Goal: Transaction & Acquisition: Download file/media

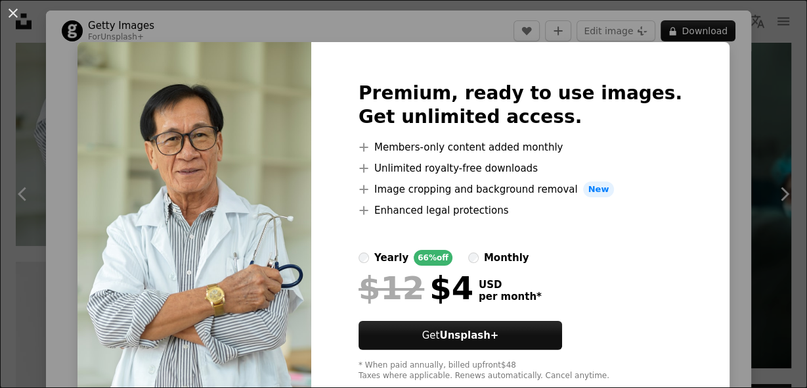
scroll to position [1892, 0]
click at [206, 137] on img at bounding box center [195, 231] width 234 height 378
click at [654, 150] on div "Premium, ready to use images. Get unlimited access. A plus sign Members-only co…" at bounding box center [520, 231] width 418 height 378
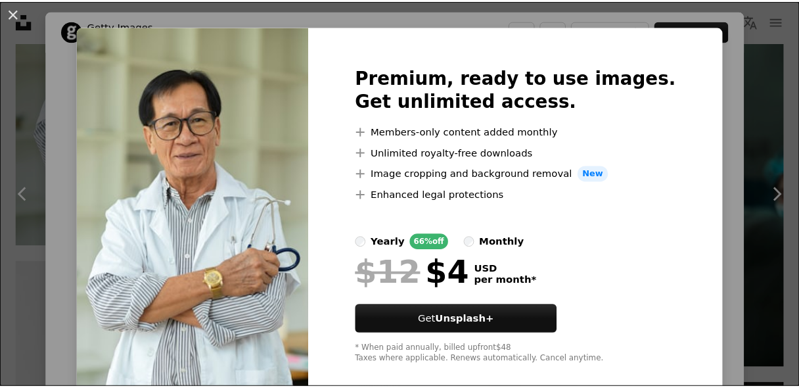
scroll to position [33, 0]
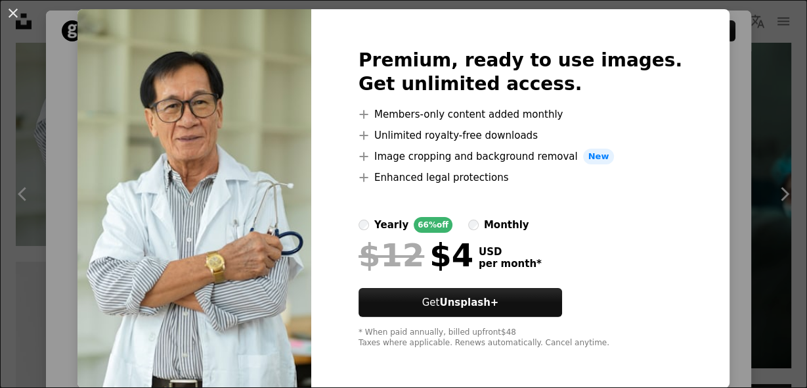
click at [749, 180] on div "An X shape Premium, ready to use images. Get unlimited access. A plus sign Memb…" at bounding box center [403, 194] width 807 height 388
click at [749, 180] on div "An X shape Chevron left Chevron right Getty Images For Unsplash+ A heart A plus…" at bounding box center [403, 194] width 807 height 388
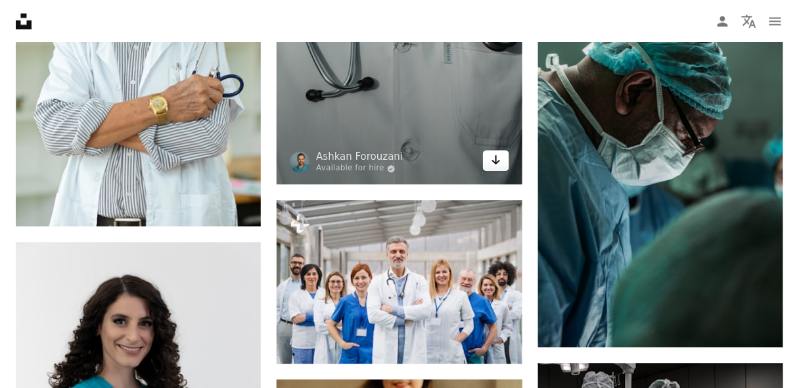
click at [495, 159] on icon "Download" at bounding box center [495, 159] width 9 height 9
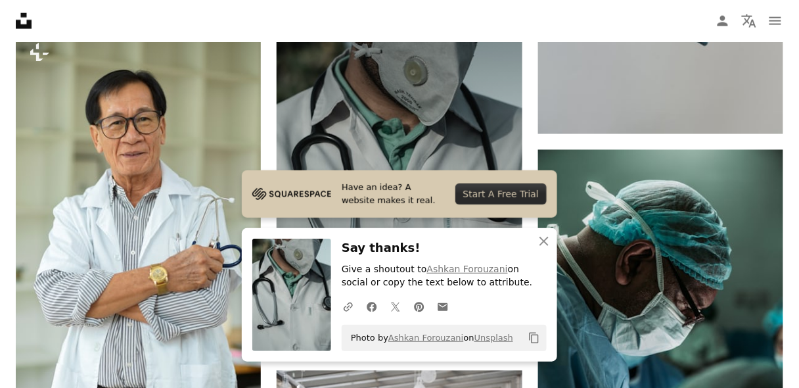
scroll to position [1720, 0]
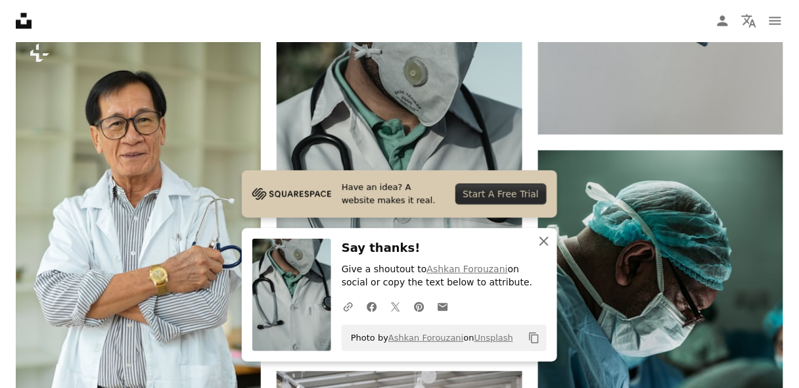
click at [537, 241] on icon "An X shape" at bounding box center [544, 241] width 16 height 16
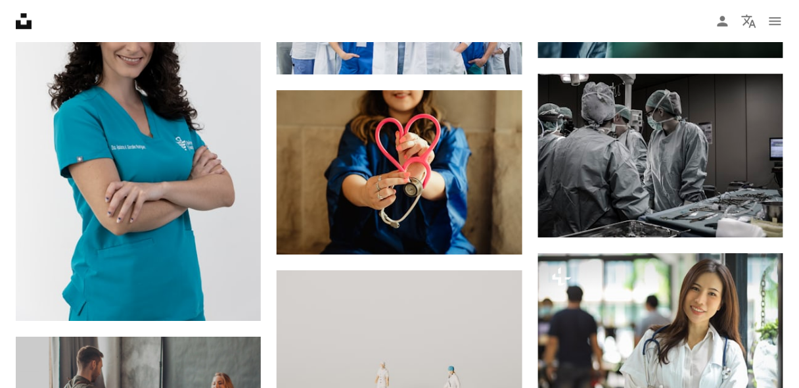
scroll to position [2186, 0]
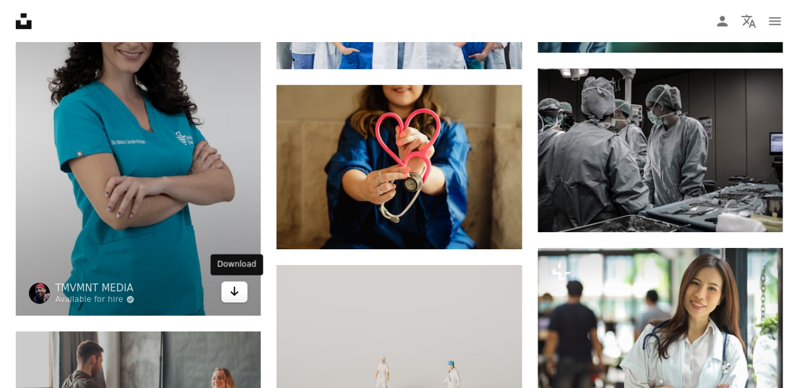
click at [234, 297] on icon "Arrow pointing down" at bounding box center [234, 291] width 11 height 16
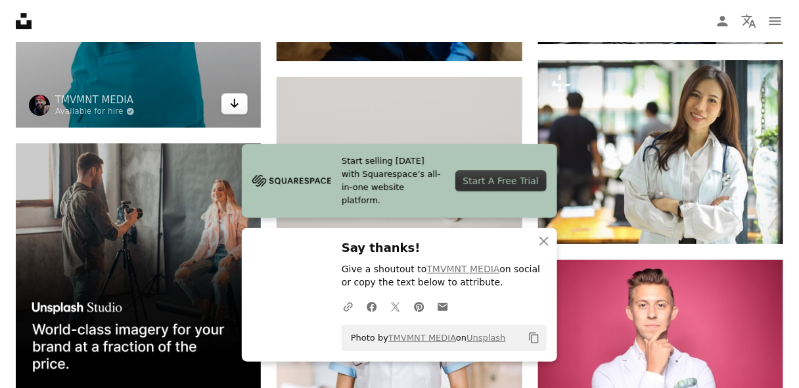
scroll to position [2375, 0]
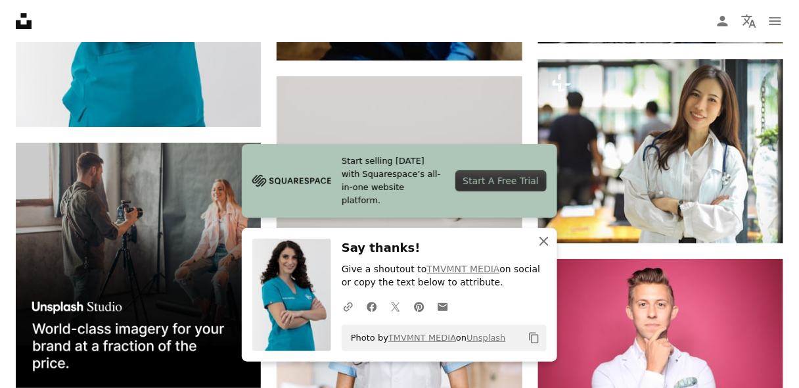
click at [547, 240] on icon "An X shape" at bounding box center [544, 241] width 16 height 16
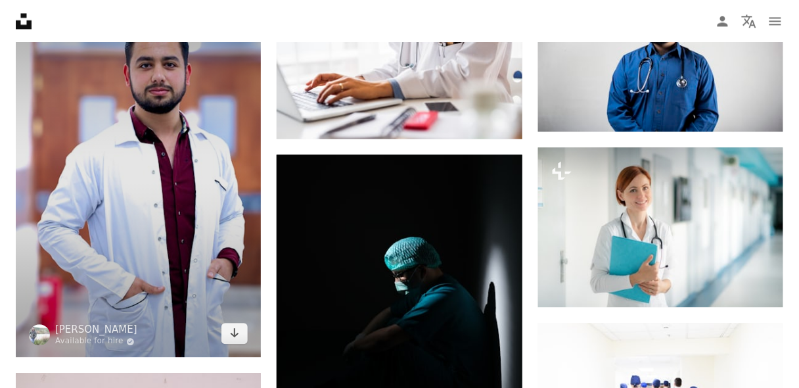
scroll to position [3228, 0]
click at [229, 328] on icon "Arrow pointing down" at bounding box center [234, 332] width 11 height 16
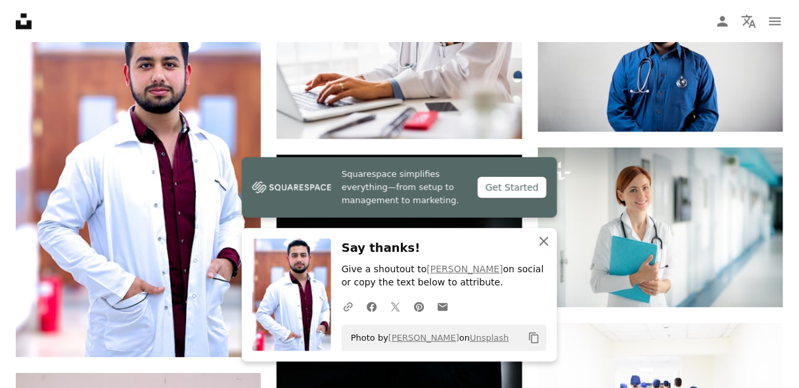
click at [547, 238] on icon "button" at bounding box center [543, 240] width 9 height 9
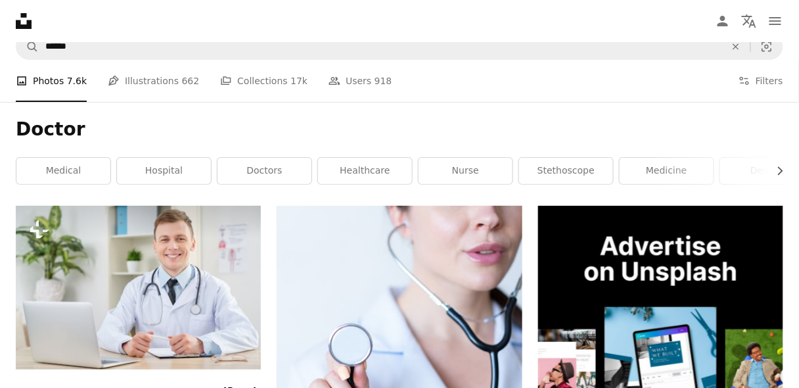
scroll to position [0, 0]
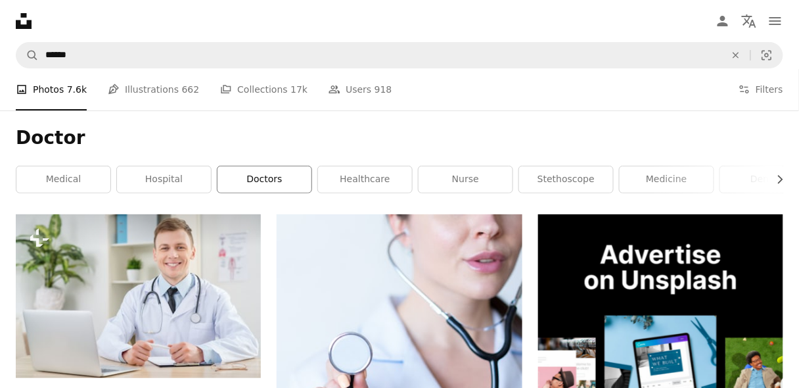
click at [298, 181] on link "doctors" at bounding box center [264, 179] width 94 height 26
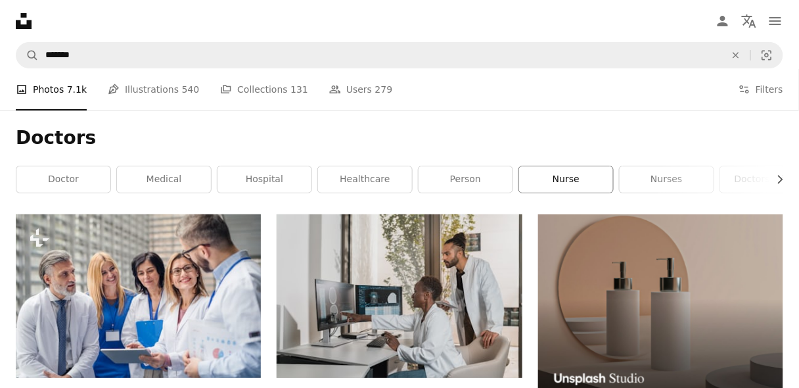
click at [568, 176] on link "nurse" at bounding box center [566, 179] width 94 height 26
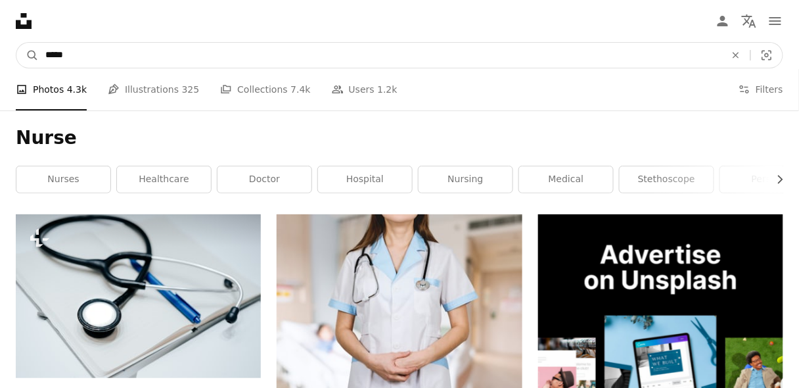
click at [111, 55] on input "*****" at bounding box center [380, 55] width 682 height 25
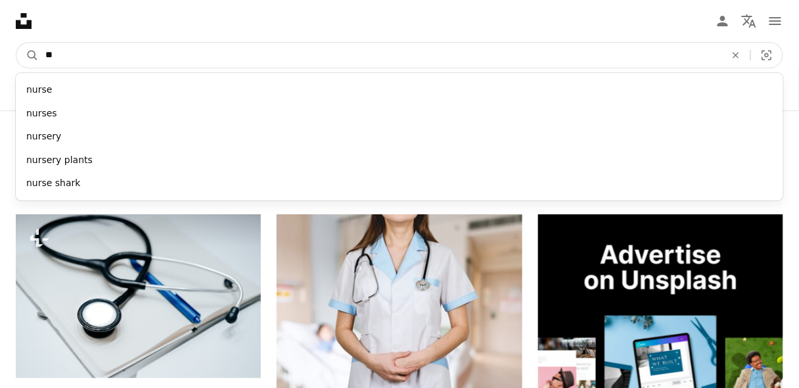
type input "*"
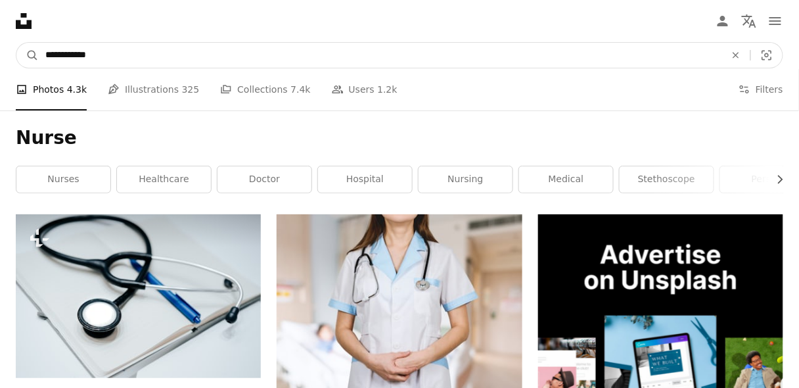
type input "**********"
click at [16, 43] on button "A magnifying glass" at bounding box center [27, 55] width 22 height 25
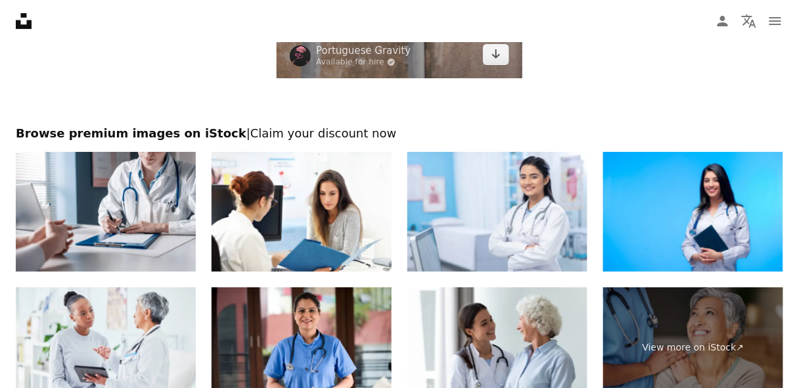
scroll to position [2440, 0]
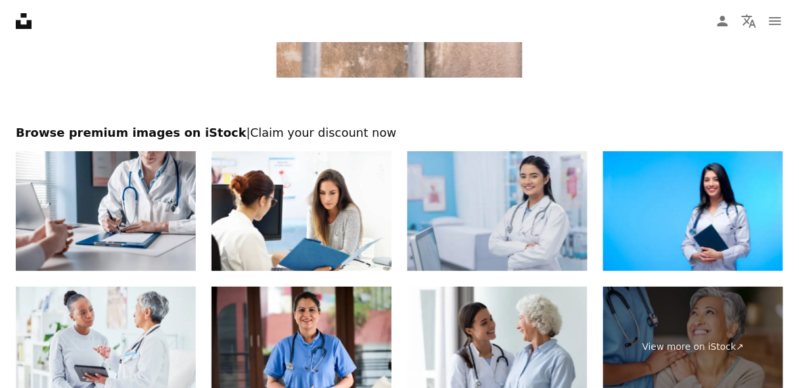
click at [520, 196] on img at bounding box center [497, 211] width 180 height 120
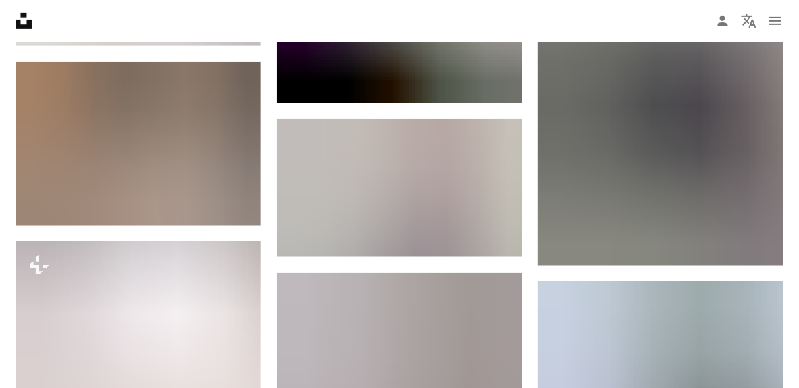
scroll to position [1425, 0]
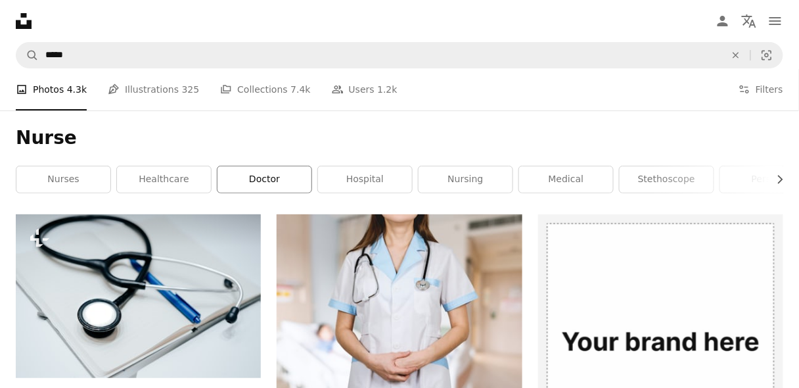
click at [293, 181] on link "doctor" at bounding box center [264, 179] width 94 height 26
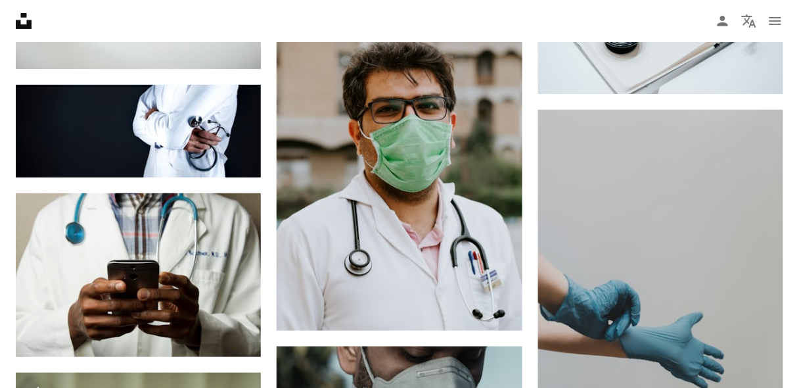
scroll to position [1381, 0]
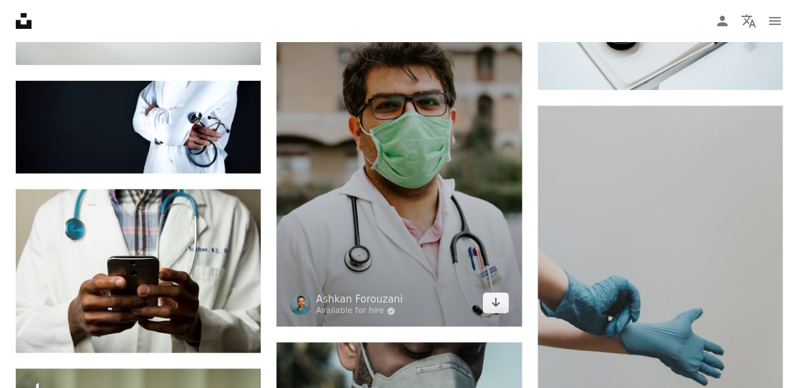
drag, startPoint x: 393, startPoint y: 200, endPoint x: 369, endPoint y: 200, distance: 24.3
click at [369, 200] on img at bounding box center [399, 143] width 245 height 368
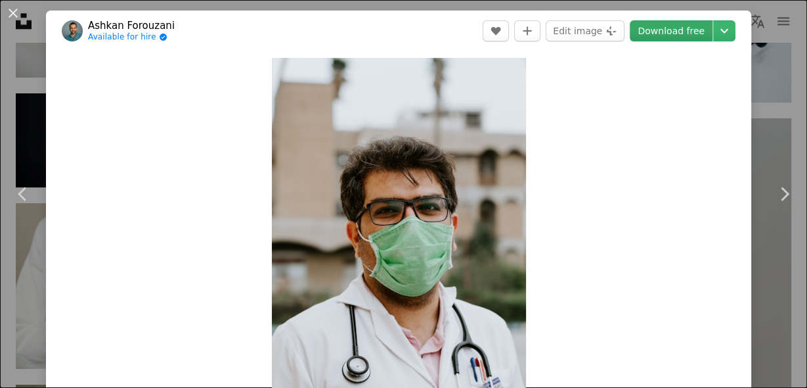
click at [674, 30] on link "Download free" at bounding box center [671, 30] width 83 height 21
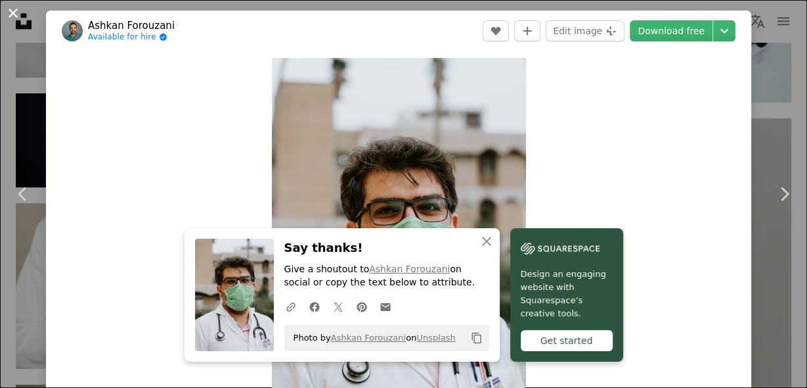
click at [12, 11] on button "An X shape" at bounding box center [13, 13] width 16 height 16
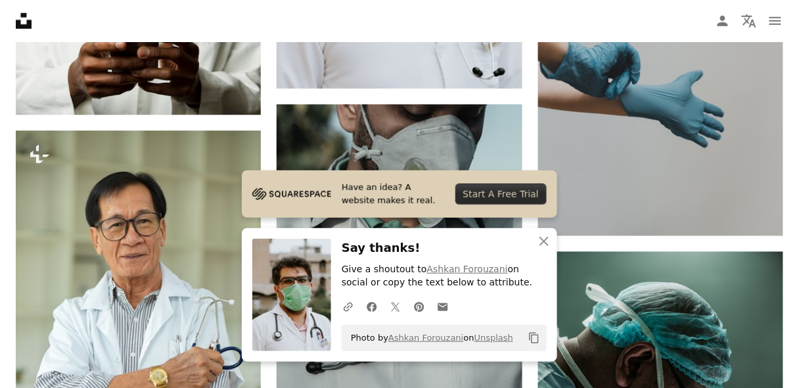
scroll to position [1851, 0]
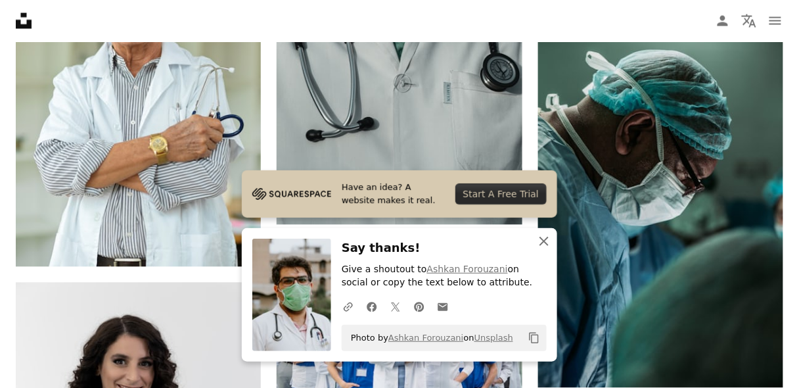
click at [547, 238] on icon "button" at bounding box center [543, 240] width 9 height 9
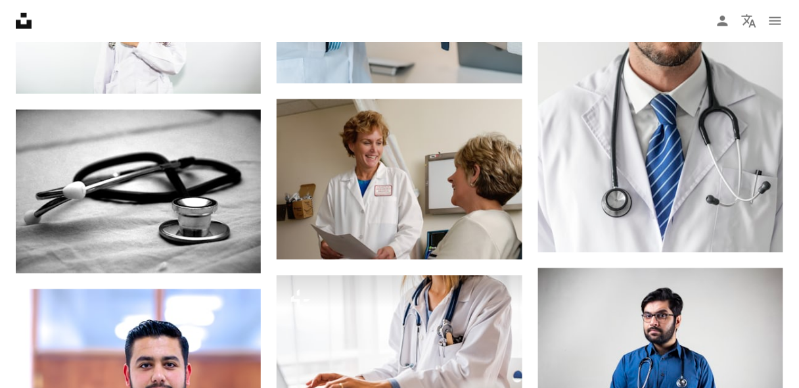
scroll to position [2951, 0]
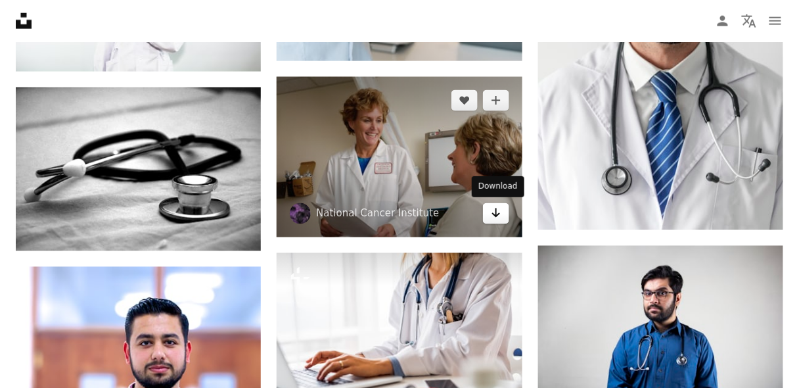
click at [491, 214] on icon "Arrow pointing down" at bounding box center [496, 213] width 11 height 16
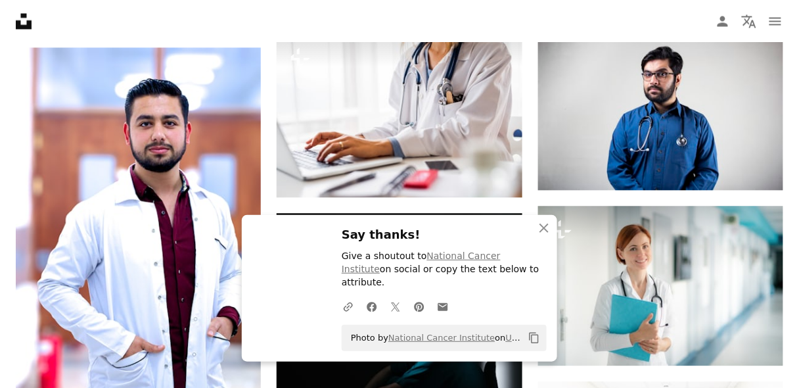
scroll to position [3171, 0]
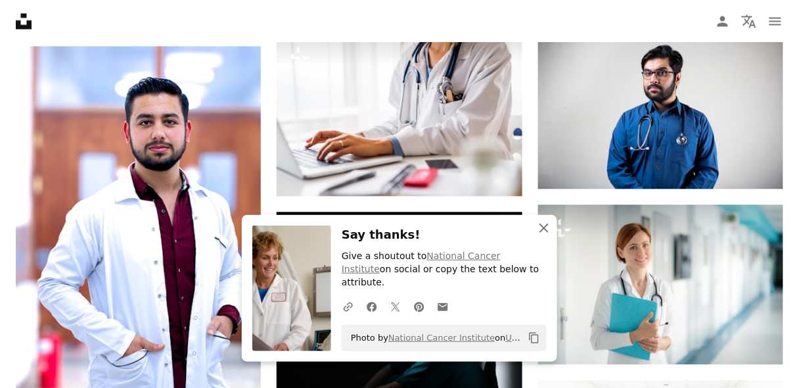
click at [543, 233] on icon "button" at bounding box center [543, 227] width 9 height 9
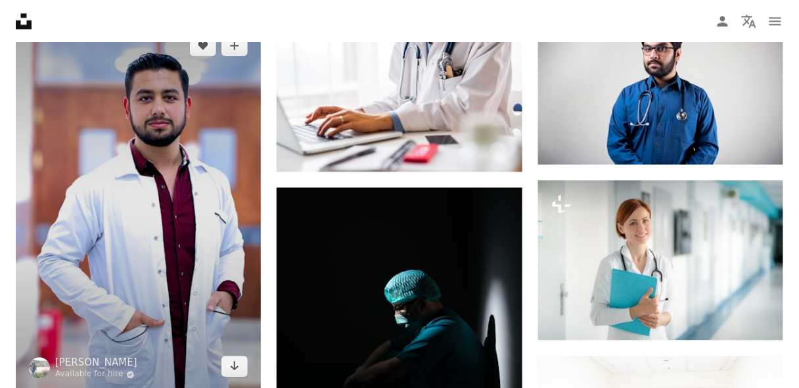
scroll to position [3190, 0]
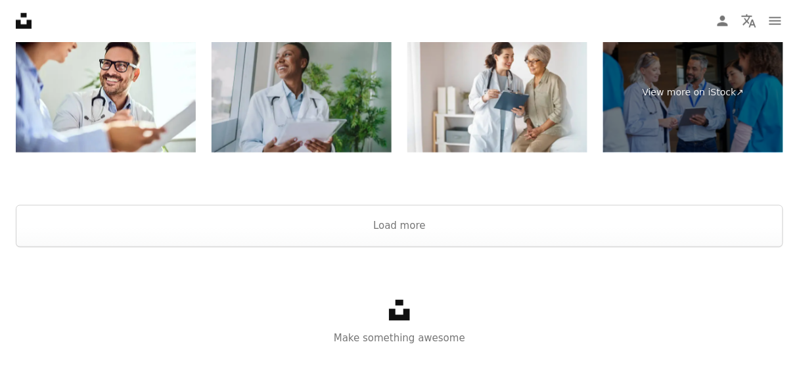
scroll to position [4155, 0]
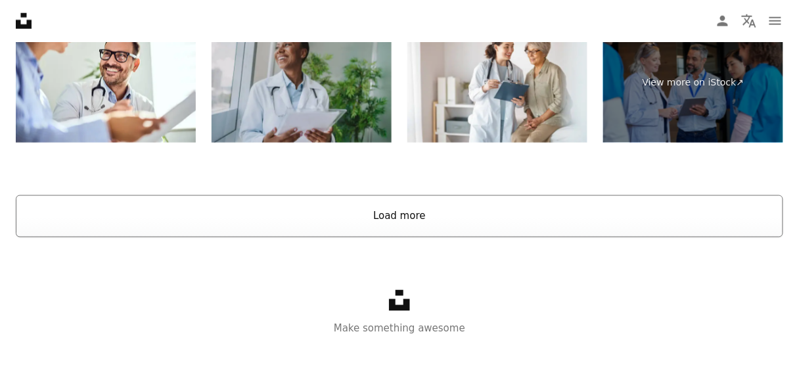
click at [311, 210] on button "Load more" at bounding box center [399, 216] width 767 height 42
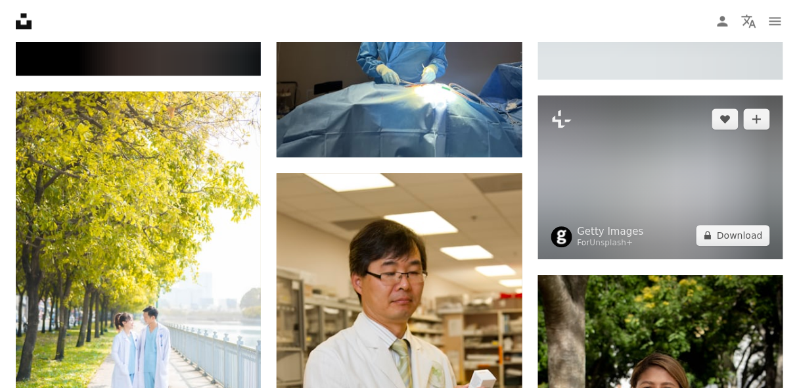
scroll to position [11029, 0]
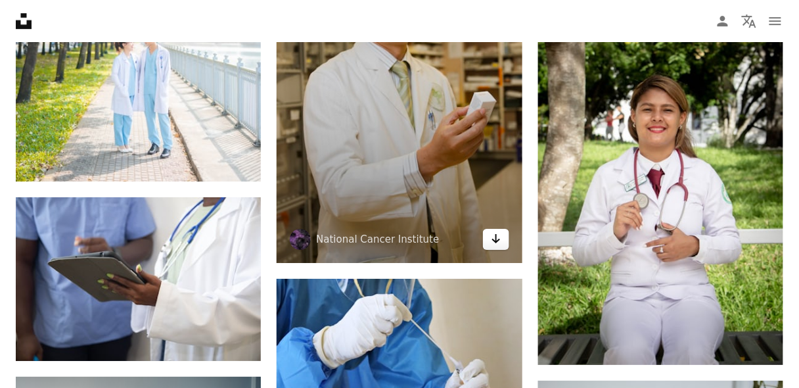
click at [499, 244] on icon "Arrow pointing down" at bounding box center [496, 239] width 11 height 16
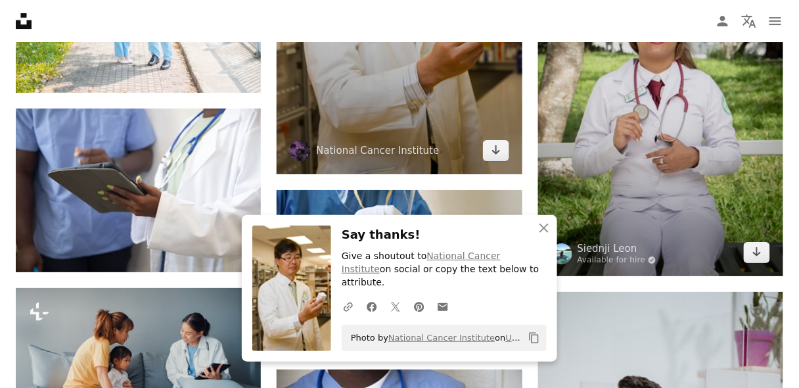
scroll to position [11119, 0]
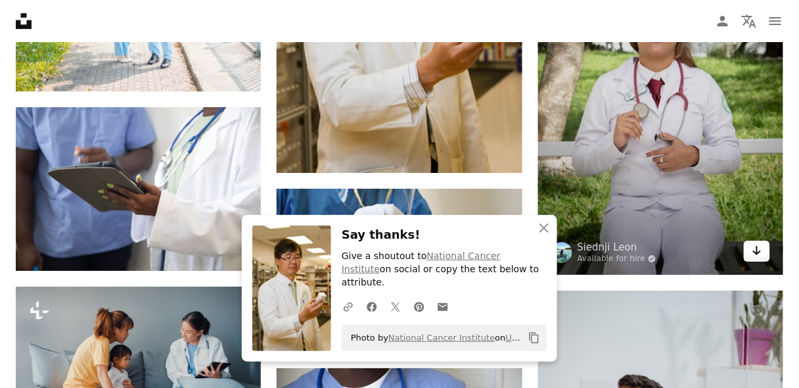
click at [757, 258] on icon "Arrow pointing down" at bounding box center [756, 250] width 11 height 16
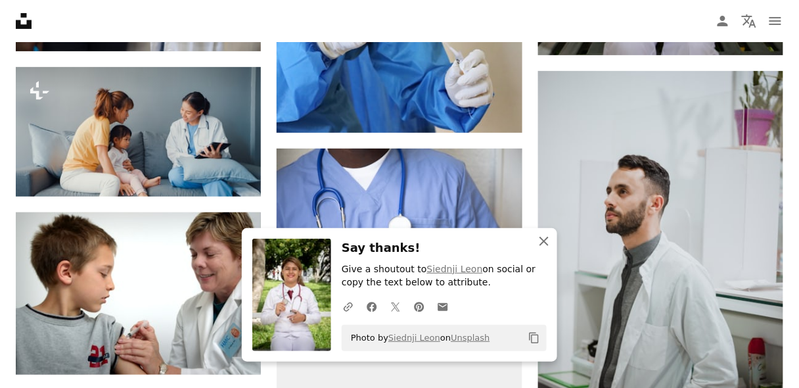
scroll to position [11339, 0]
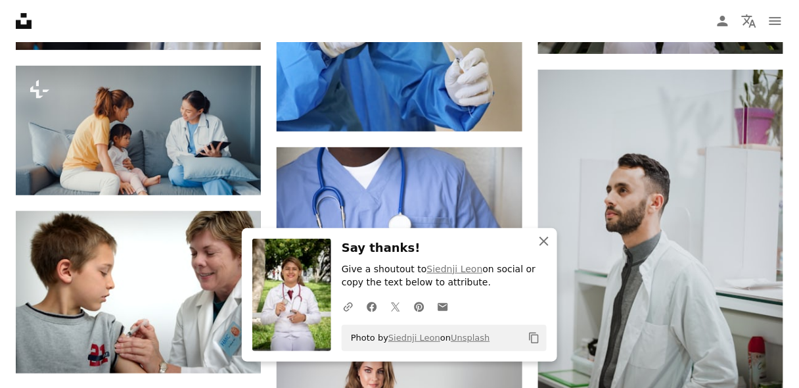
click at [550, 238] on icon "An X shape" at bounding box center [544, 241] width 16 height 16
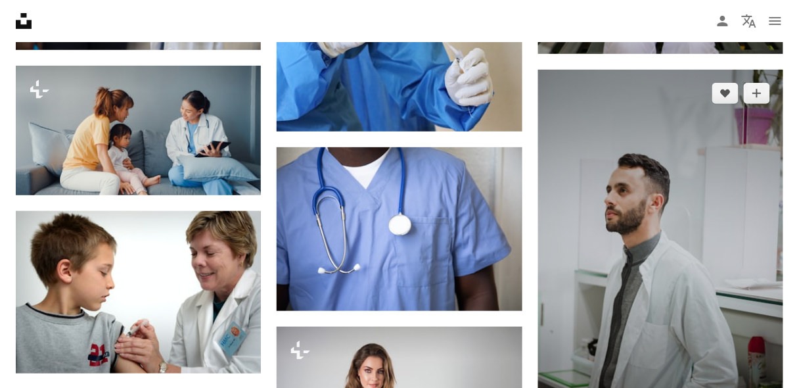
click at [550, 238] on img at bounding box center [660, 254] width 245 height 368
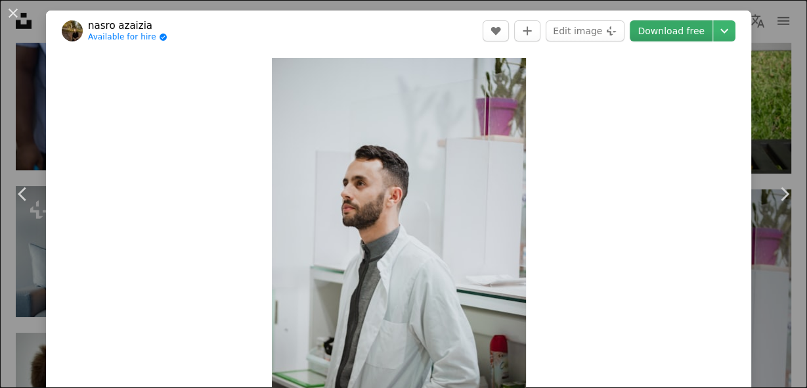
click at [694, 30] on link "Download free" at bounding box center [671, 30] width 83 height 21
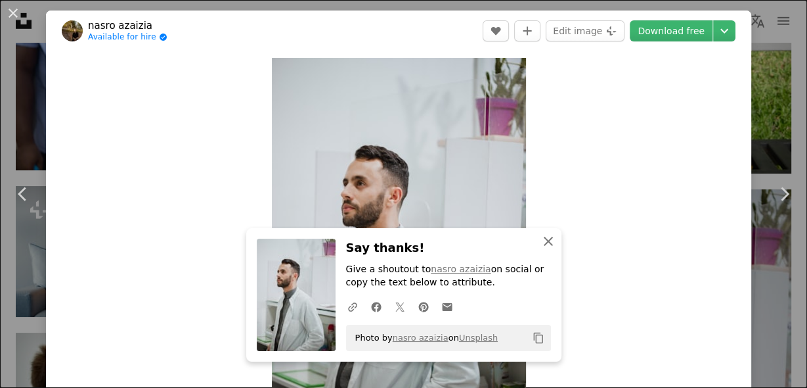
click at [541, 244] on icon "An X shape" at bounding box center [549, 241] width 16 height 16
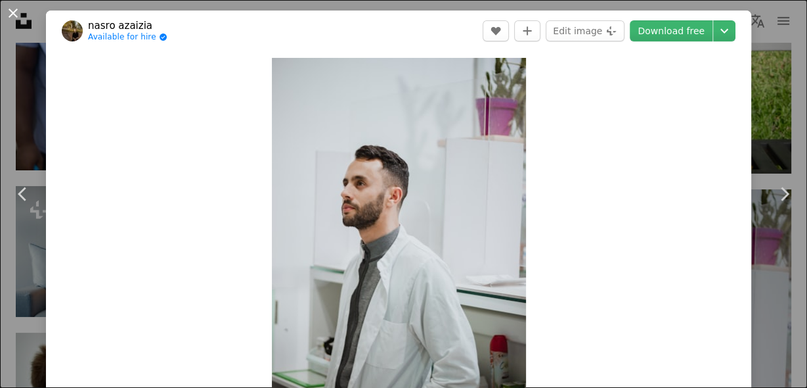
click at [7, 13] on button "An X shape" at bounding box center [13, 13] width 16 height 16
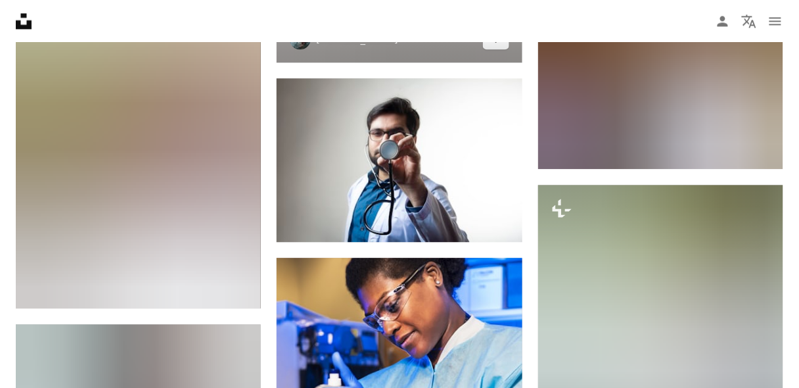
scroll to position [11969, 0]
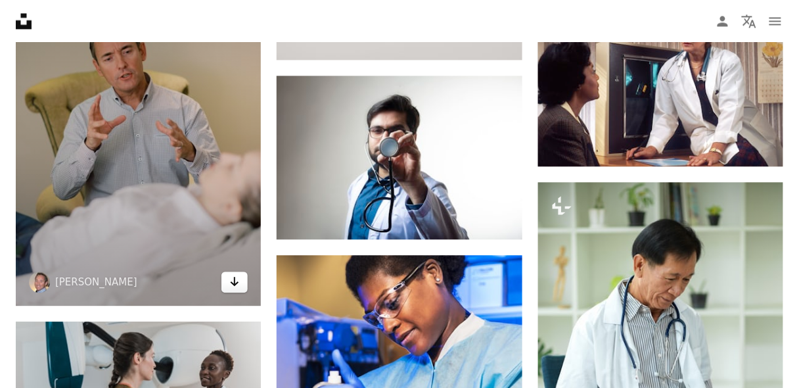
click at [240, 282] on link "Arrow pointing down" at bounding box center [234, 281] width 26 height 21
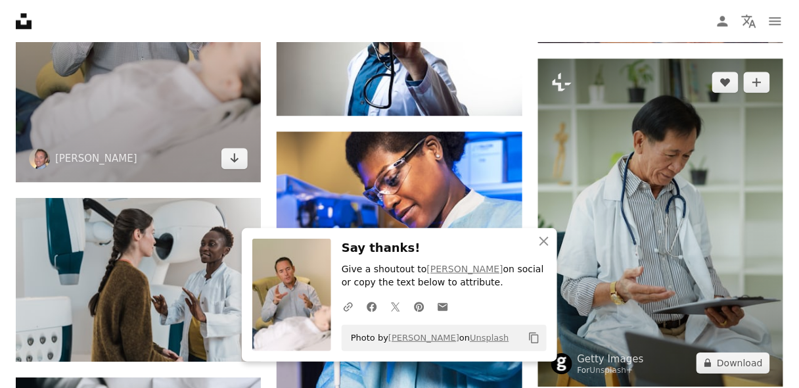
scroll to position [12095, 0]
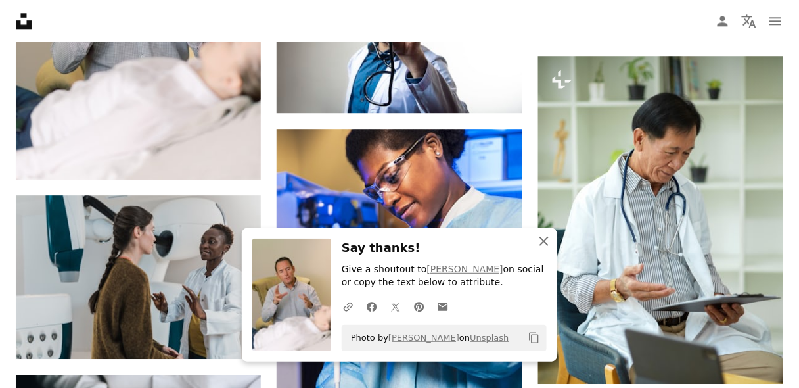
click at [545, 243] on icon "An X shape" at bounding box center [544, 241] width 16 height 16
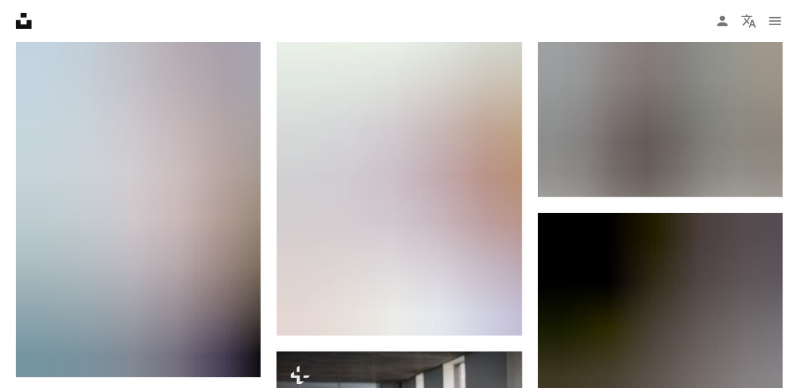
scroll to position [12647, 0]
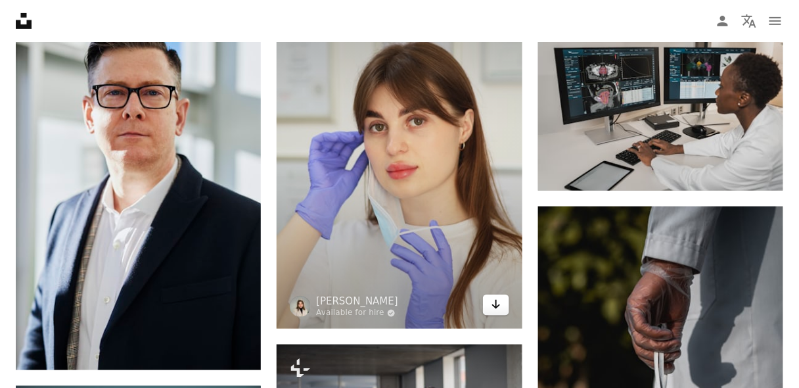
click at [499, 312] on icon "Arrow pointing down" at bounding box center [496, 304] width 11 height 16
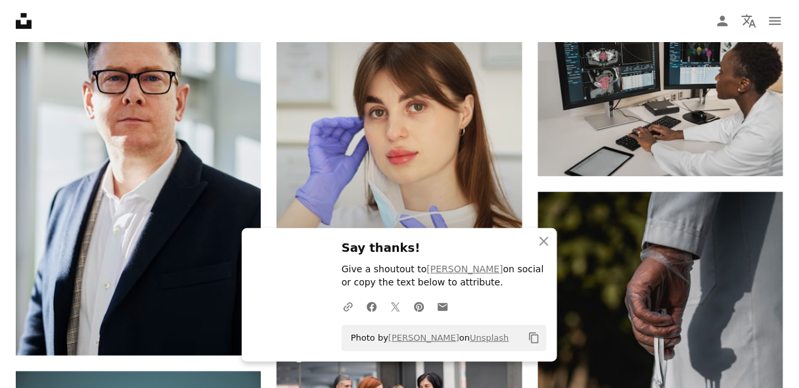
scroll to position [12664, 0]
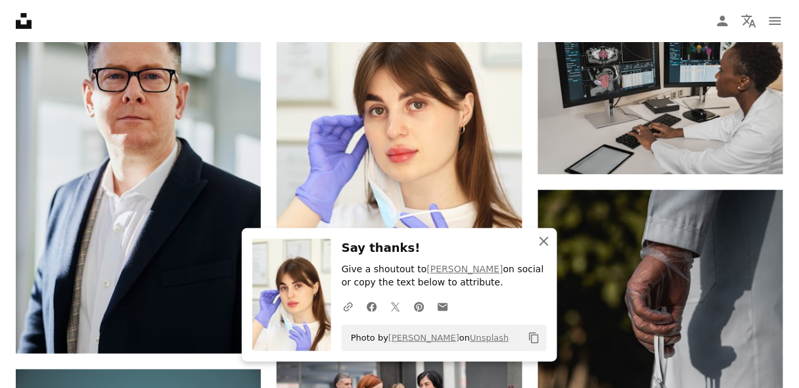
click at [544, 242] on icon "button" at bounding box center [543, 240] width 9 height 9
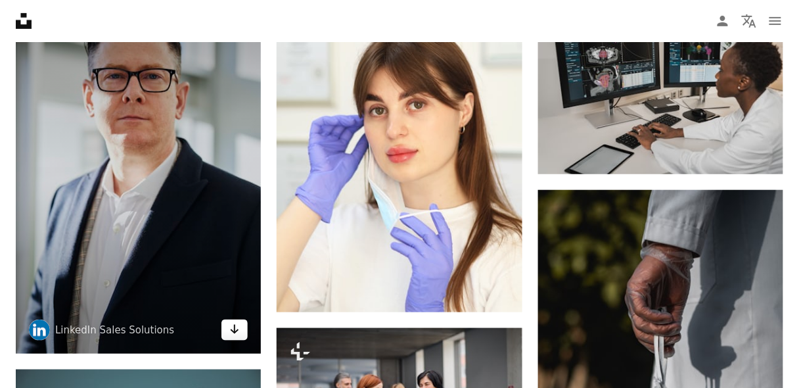
click at [229, 338] on link "Arrow pointing down" at bounding box center [234, 329] width 26 height 21
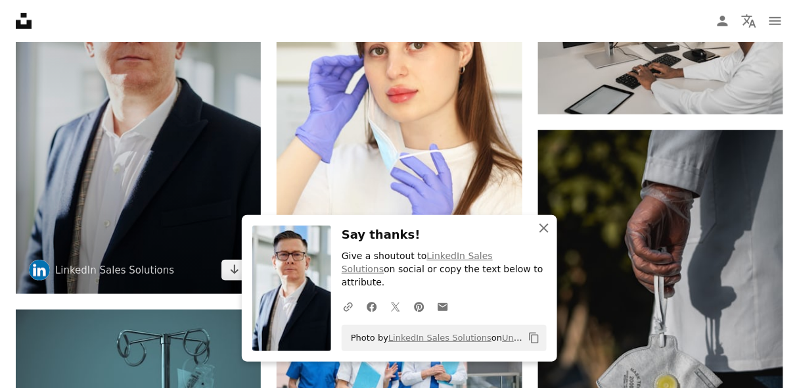
scroll to position [12725, 0]
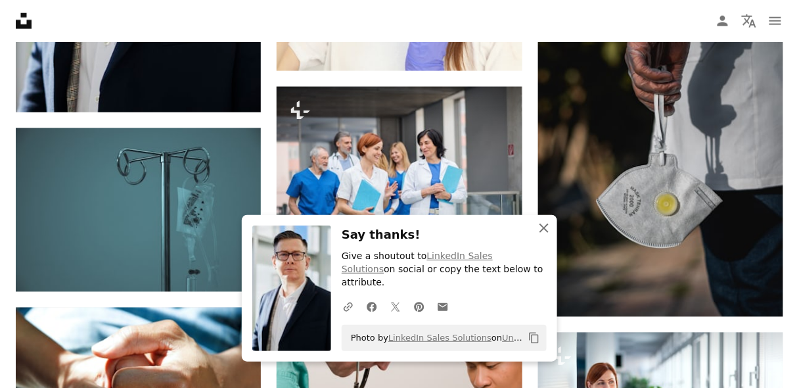
click at [542, 236] on icon "An X shape" at bounding box center [544, 228] width 16 height 16
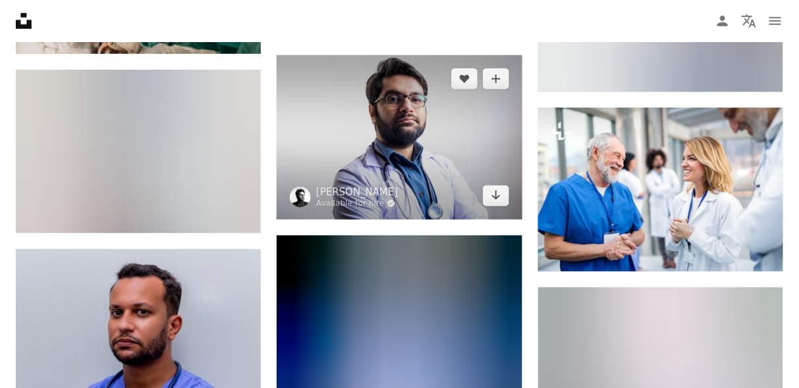
scroll to position [14041, 0]
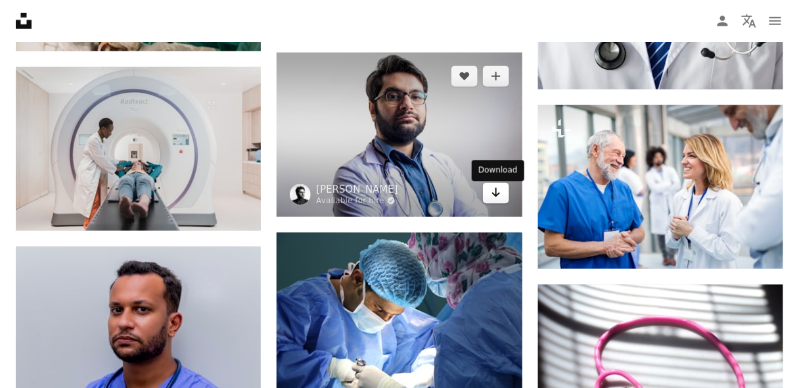
click at [499, 195] on icon "Arrow pointing down" at bounding box center [496, 193] width 11 height 16
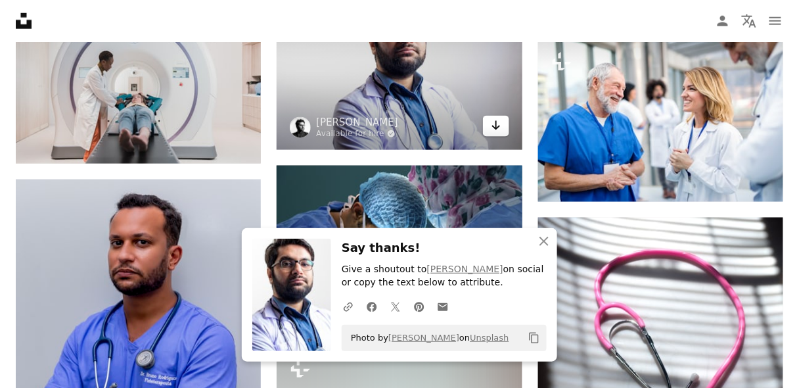
scroll to position [14202, 0]
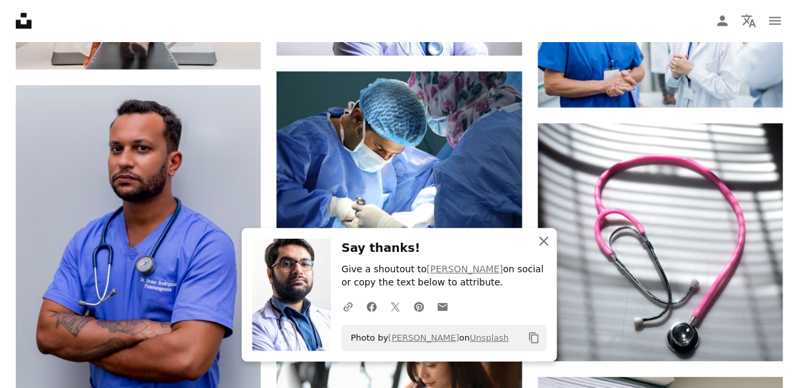
click at [549, 245] on icon "An X shape" at bounding box center [544, 241] width 16 height 16
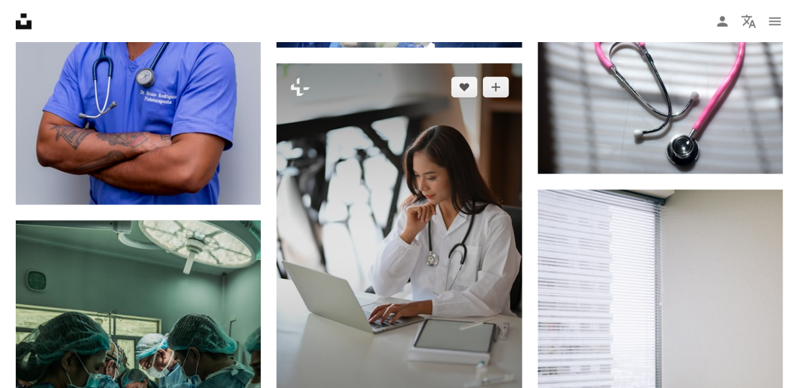
scroll to position [14405, 0]
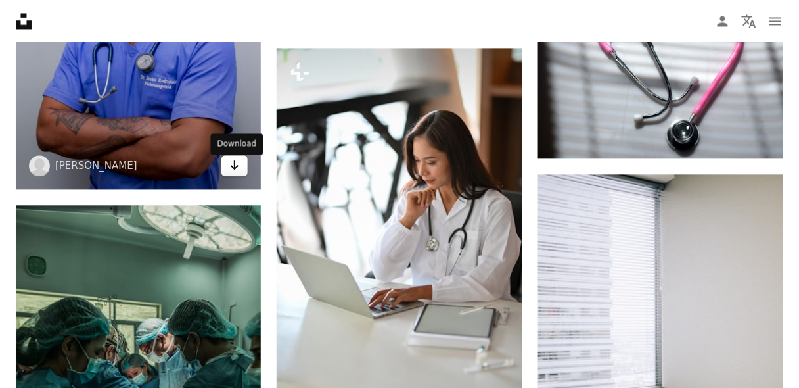
click at [239, 171] on icon "Arrow pointing down" at bounding box center [234, 165] width 11 height 16
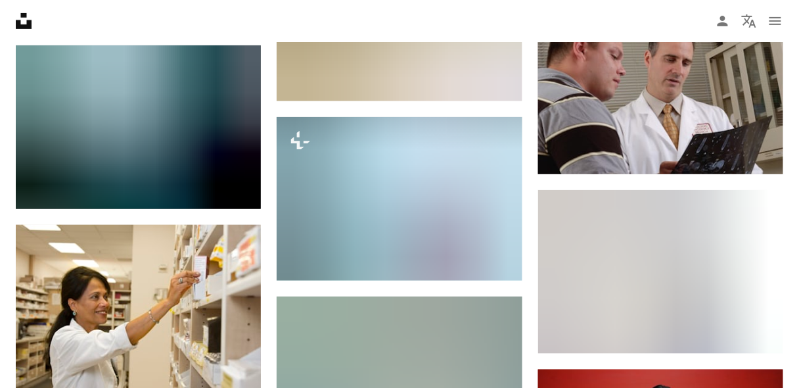
scroll to position [15141, 0]
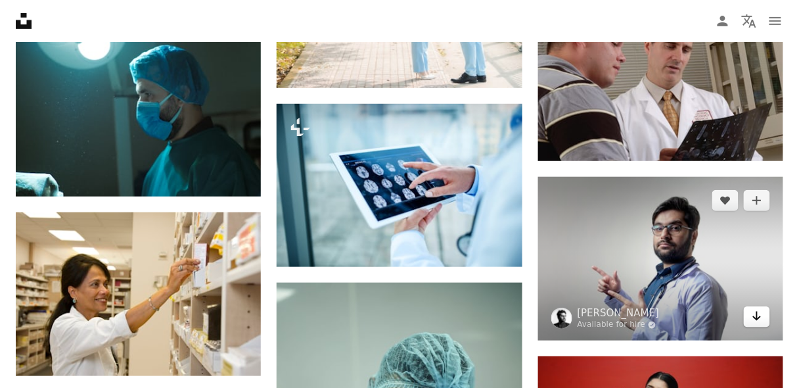
click at [760, 320] on icon "Arrow pointing down" at bounding box center [756, 316] width 11 height 16
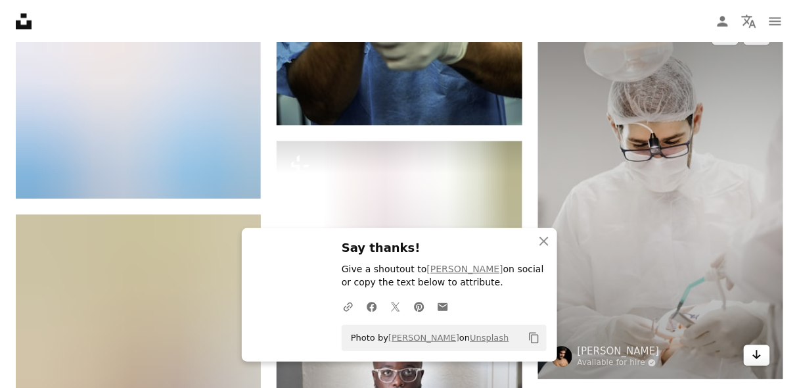
scroll to position [15667, 0]
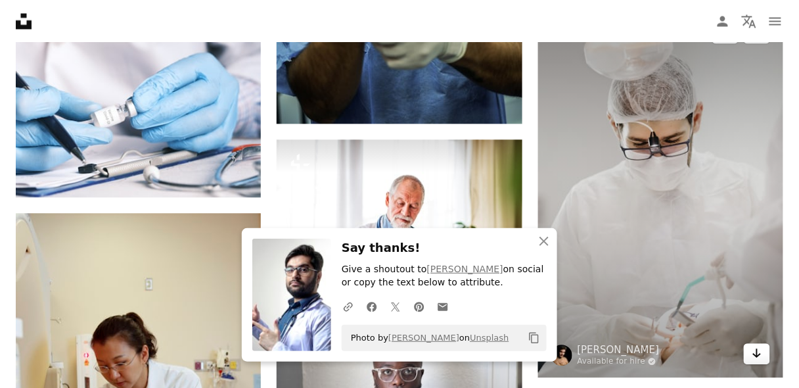
click at [760, 361] on icon "Arrow pointing down" at bounding box center [756, 353] width 11 height 16
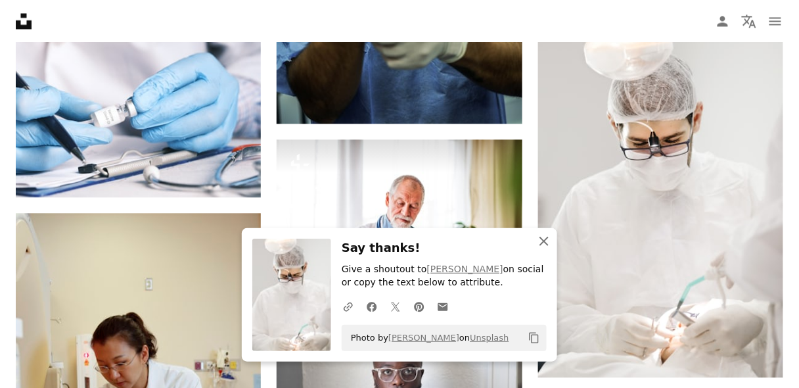
click at [543, 237] on icon "An X shape" at bounding box center [544, 241] width 16 height 16
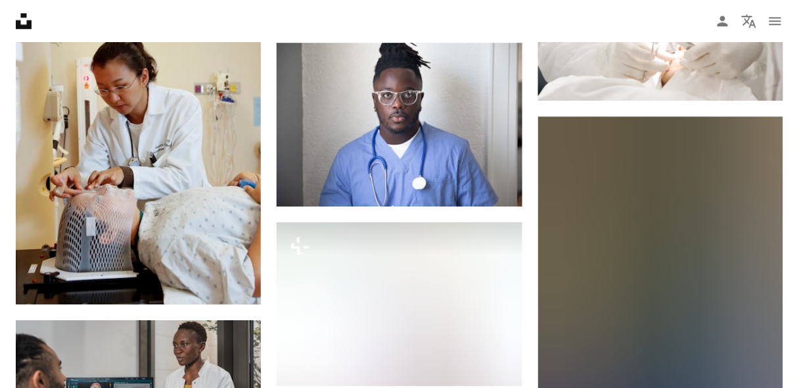
scroll to position [15945, 0]
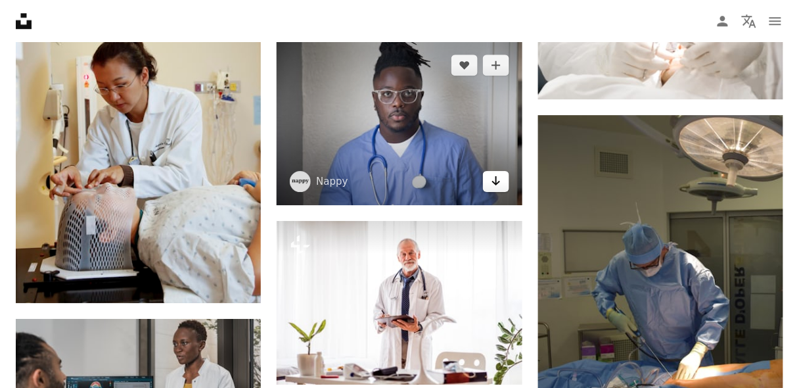
click at [496, 185] on icon "Download" at bounding box center [495, 180] width 9 height 9
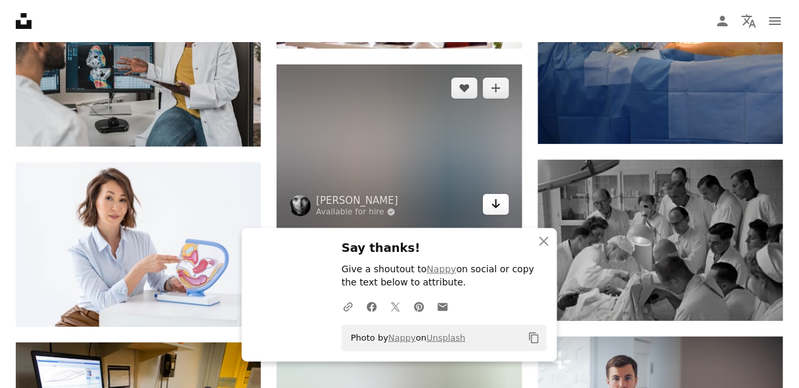
scroll to position [16285, 0]
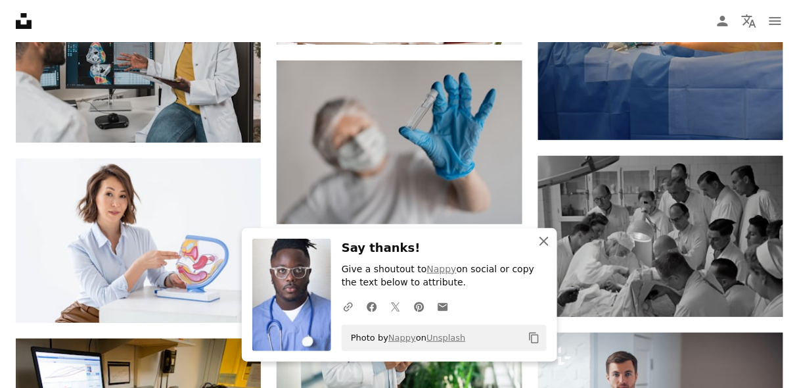
click at [548, 239] on icon "An X shape" at bounding box center [544, 241] width 16 height 16
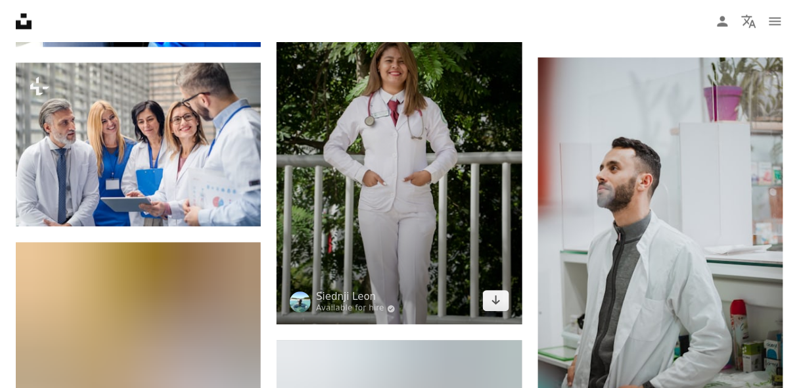
scroll to position [16923, 0]
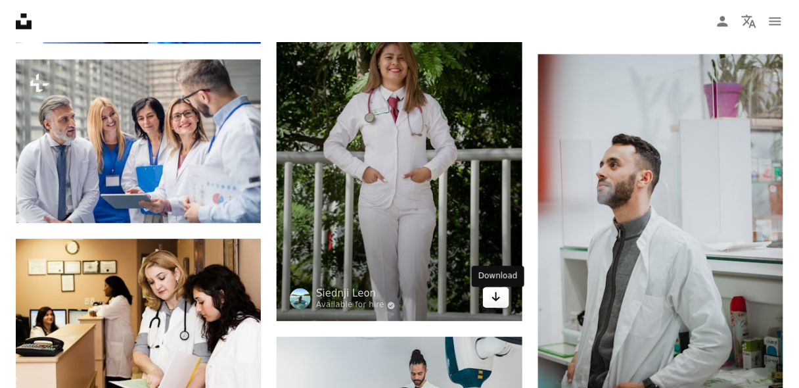
click at [491, 301] on icon "Arrow pointing down" at bounding box center [496, 296] width 11 height 16
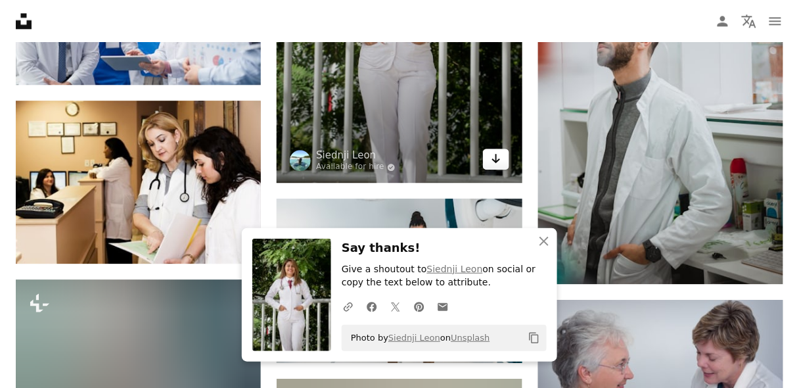
scroll to position [17062, 0]
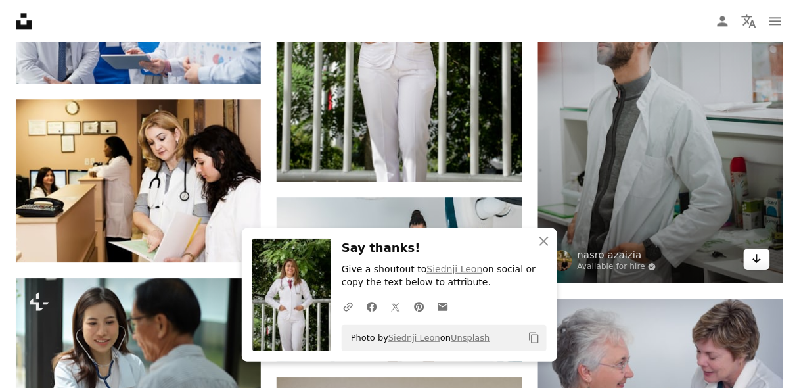
click at [751, 266] on icon "Arrow pointing down" at bounding box center [756, 258] width 11 height 16
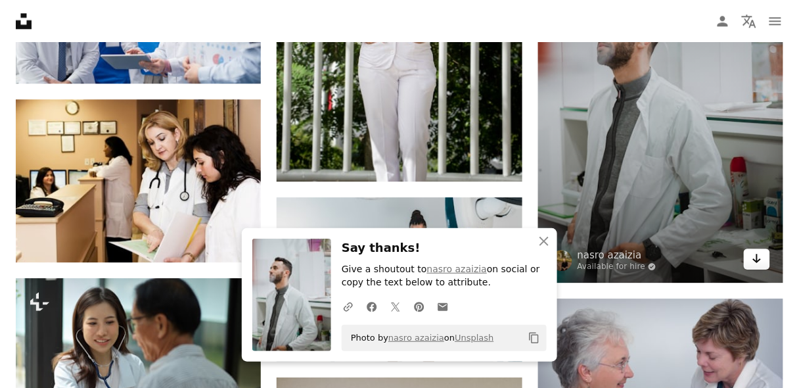
click at [761, 266] on icon "Arrow pointing down" at bounding box center [756, 258] width 11 height 16
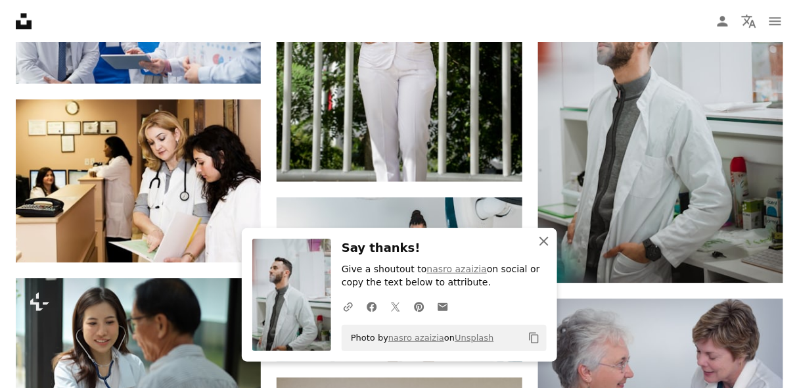
click at [547, 240] on icon "An X shape" at bounding box center [544, 241] width 16 height 16
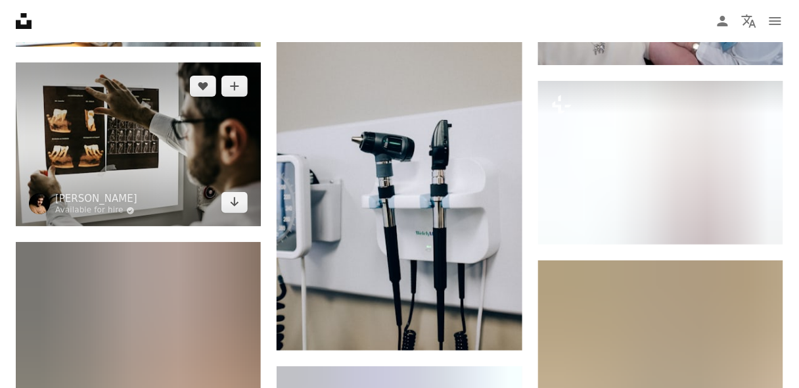
scroll to position [17458, 0]
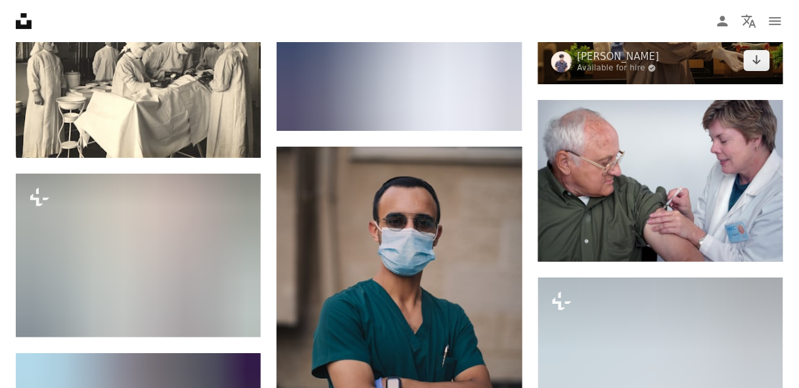
scroll to position [18598, 0]
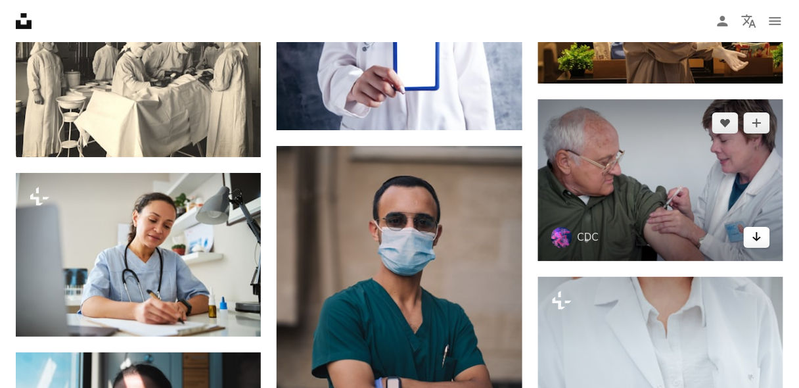
click at [754, 241] on icon "Download" at bounding box center [757, 236] width 9 height 9
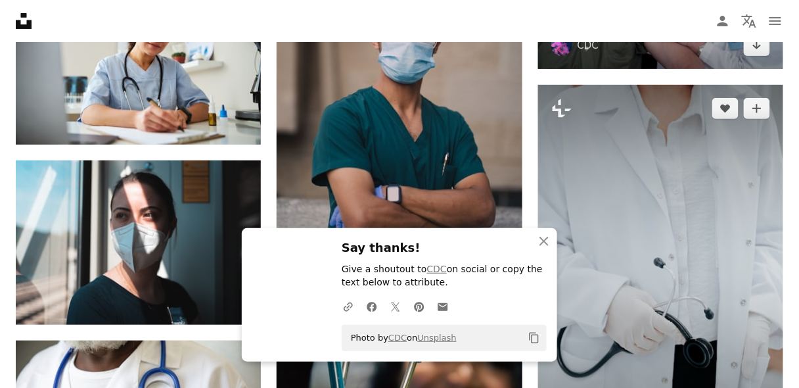
scroll to position [18790, 0]
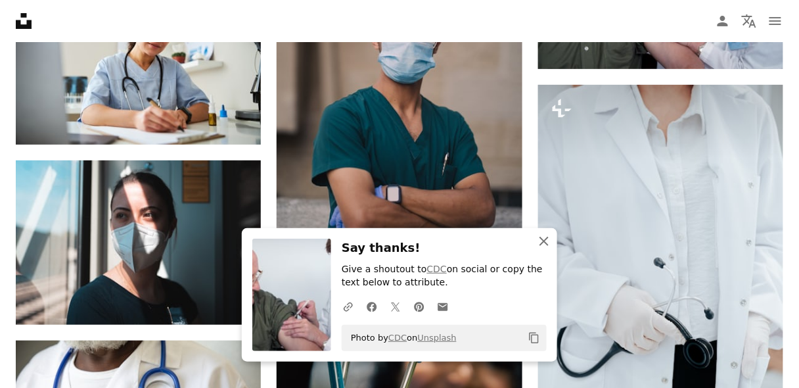
click at [538, 245] on icon "An X shape" at bounding box center [544, 241] width 16 height 16
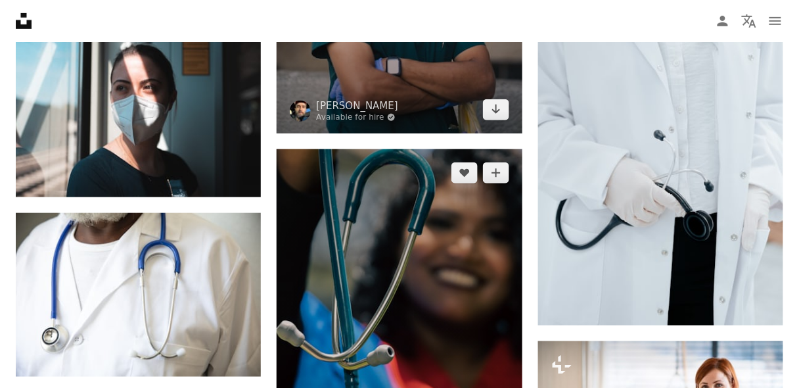
drag, startPoint x: 491, startPoint y: 242, endPoint x: 298, endPoint y: 129, distance: 223.7
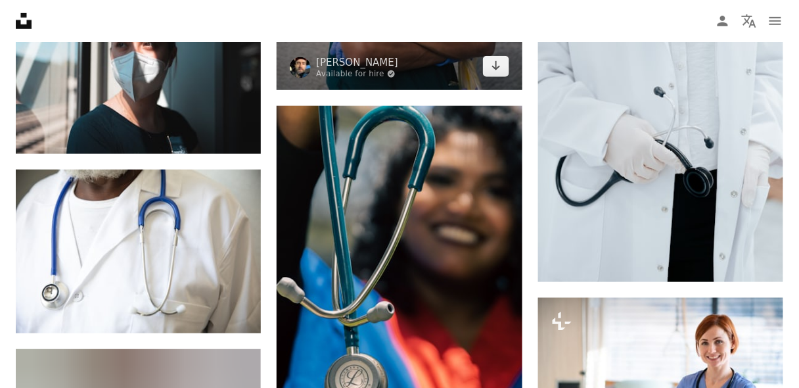
scroll to position [18978, 0]
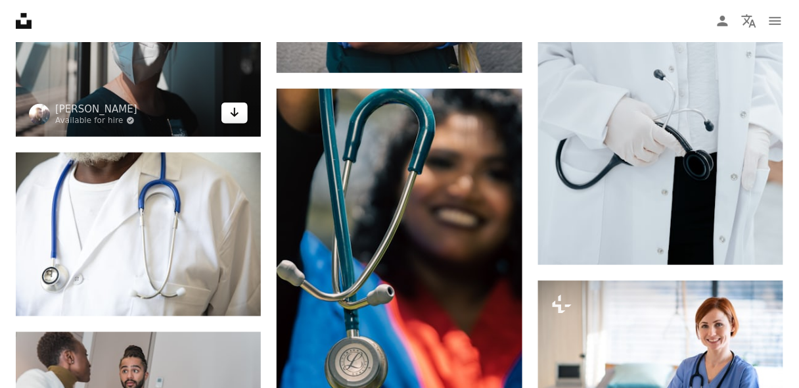
click at [234, 117] on icon "Download" at bounding box center [235, 112] width 9 height 9
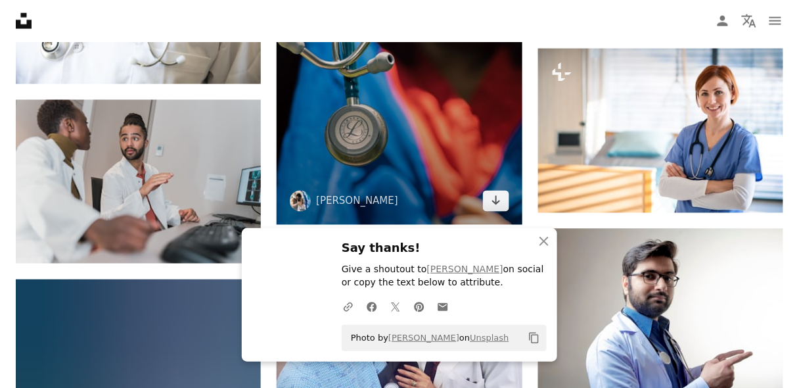
scroll to position [19224, 0]
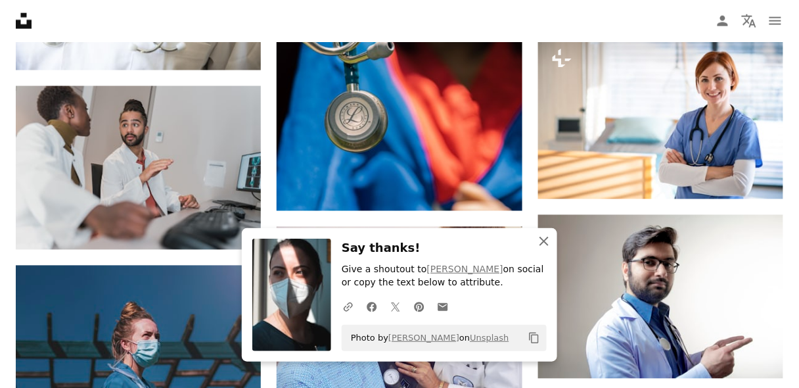
click at [548, 239] on icon "An X shape" at bounding box center [544, 241] width 16 height 16
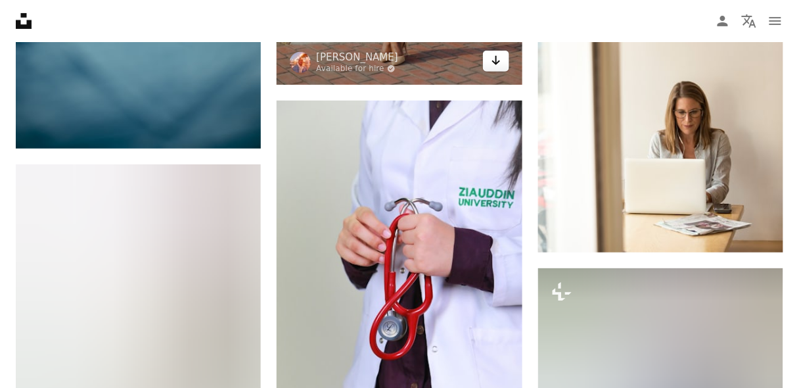
scroll to position [20095, 0]
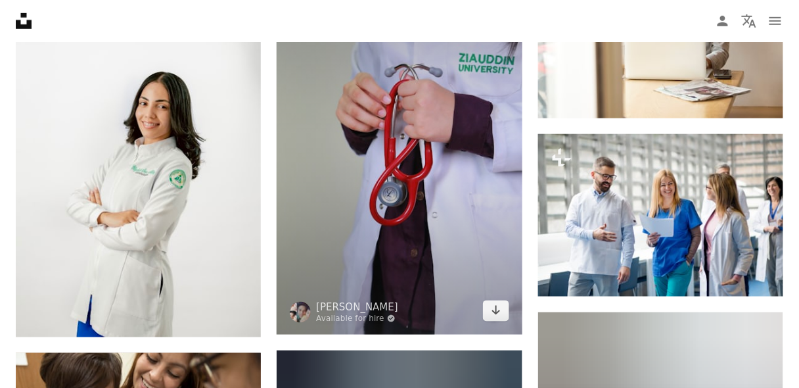
scroll to position [20258, 0]
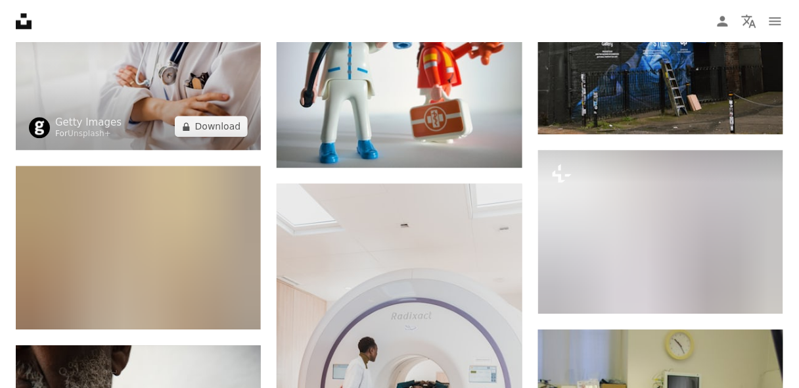
scroll to position [20802, 0]
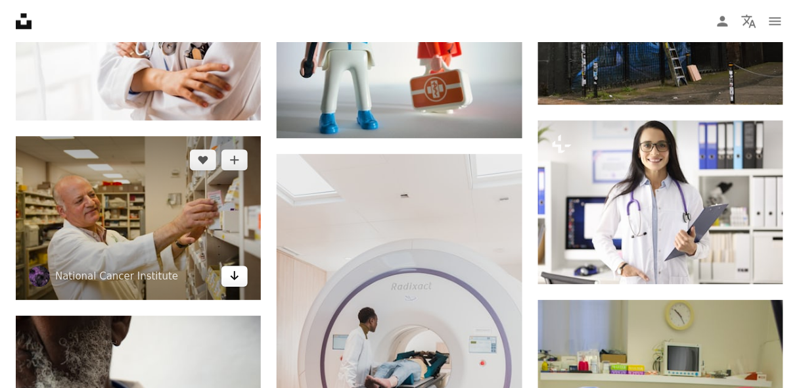
click at [236, 278] on icon "Arrow pointing down" at bounding box center [234, 275] width 11 height 16
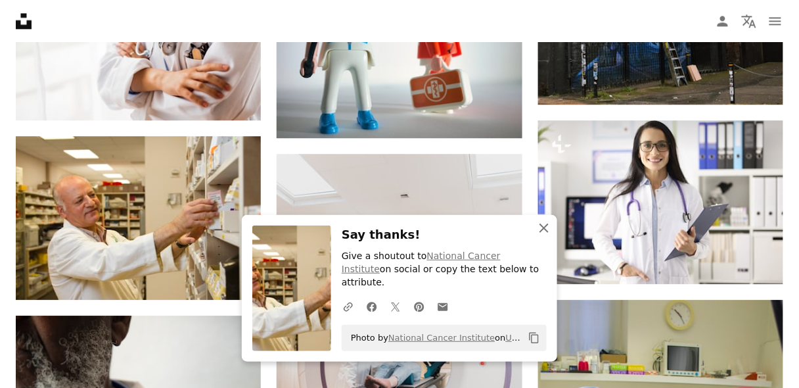
click at [545, 233] on icon "button" at bounding box center [543, 227] width 9 height 9
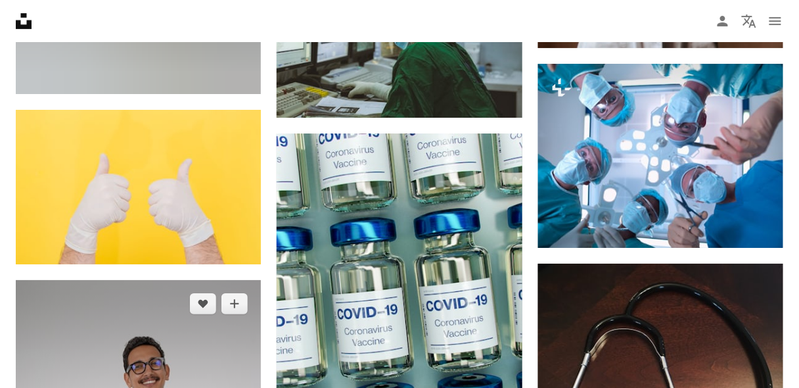
scroll to position [22643, 0]
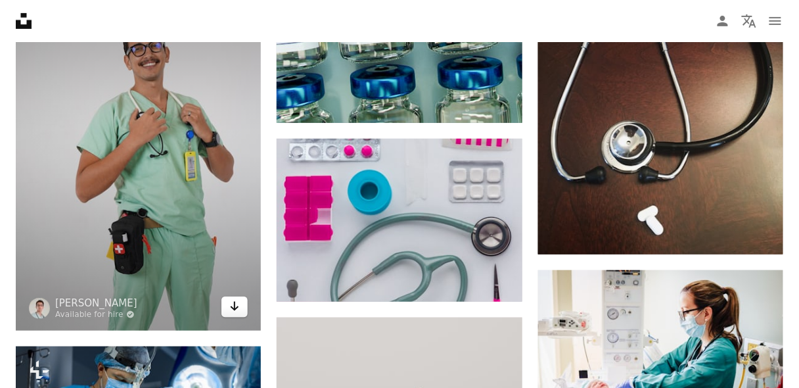
click at [238, 312] on icon "Arrow pointing down" at bounding box center [234, 306] width 11 height 16
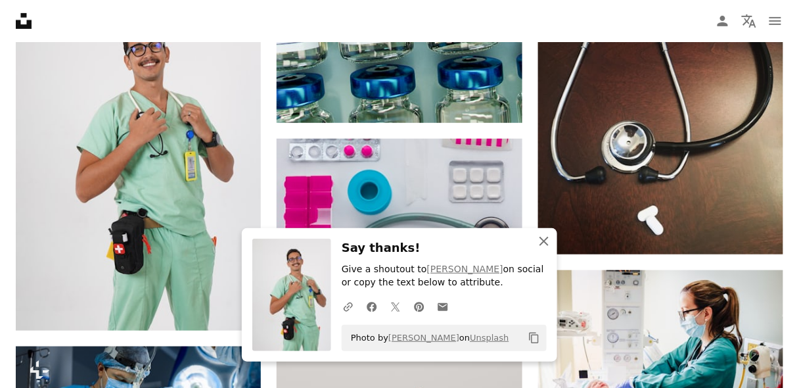
click at [545, 244] on icon "An X shape" at bounding box center [544, 241] width 16 height 16
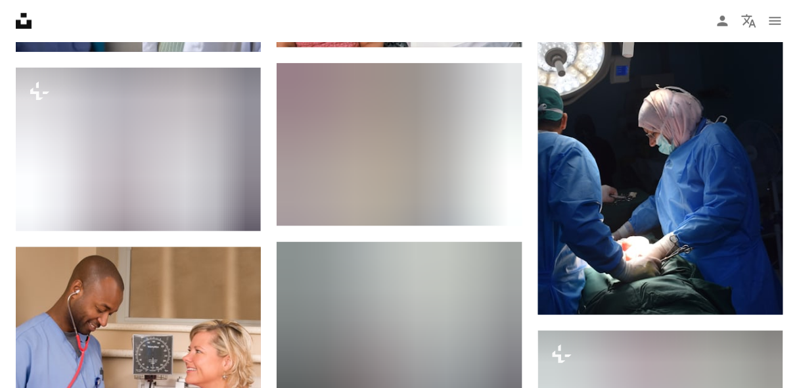
scroll to position [25320, 0]
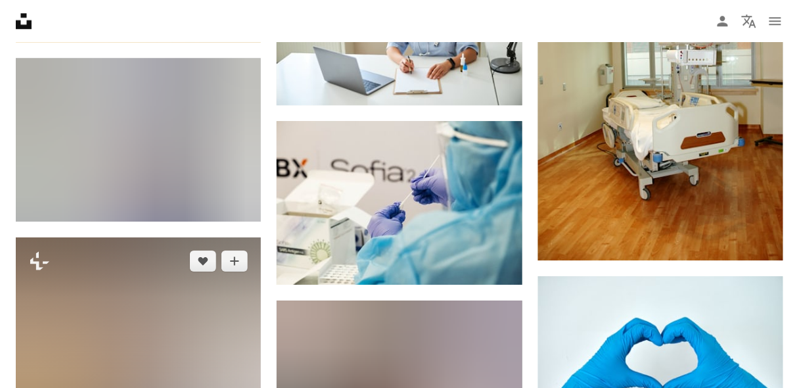
scroll to position [27389, 0]
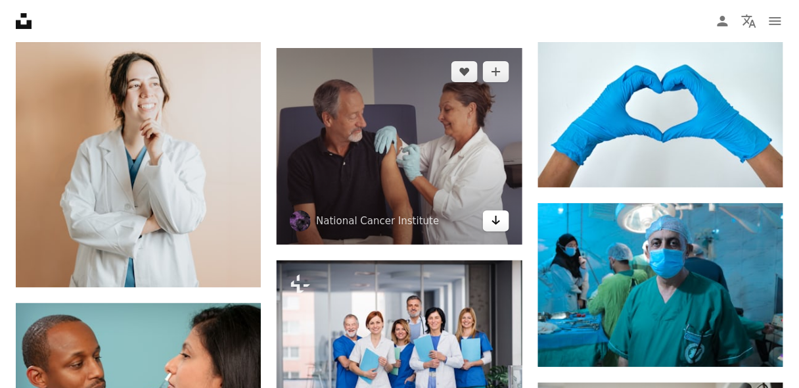
click at [499, 225] on icon "Arrow pointing down" at bounding box center [496, 220] width 11 height 16
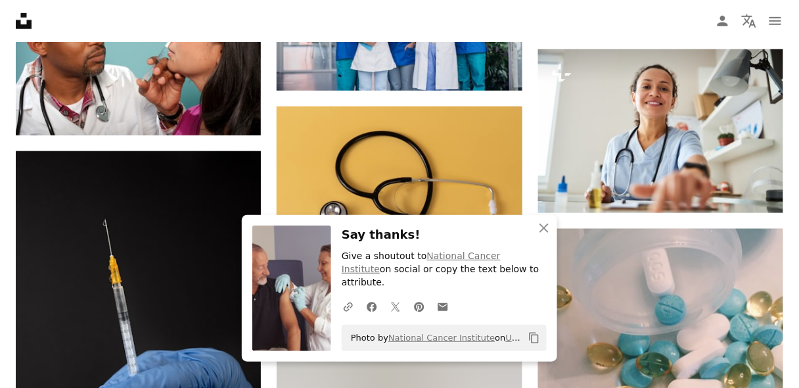
scroll to position [27765, 0]
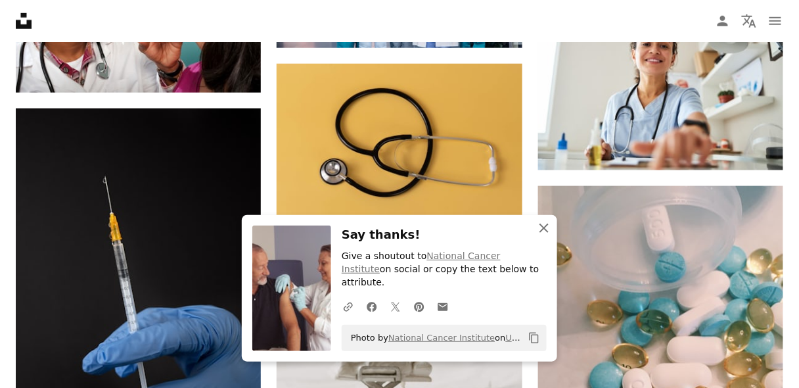
click at [546, 233] on icon "button" at bounding box center [543, 227] width 9 height 9
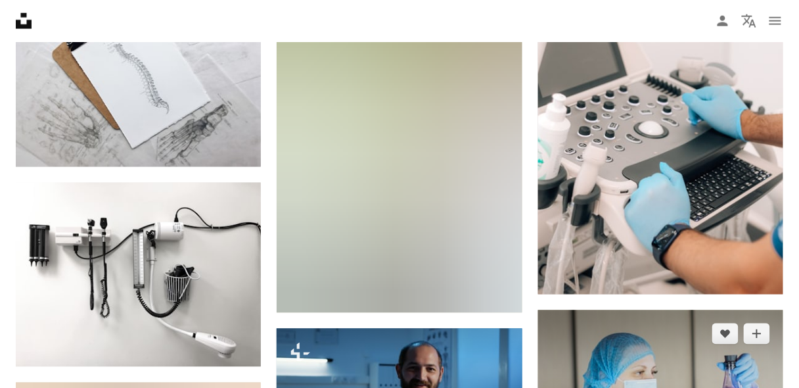
scroll to position [29404, 0]
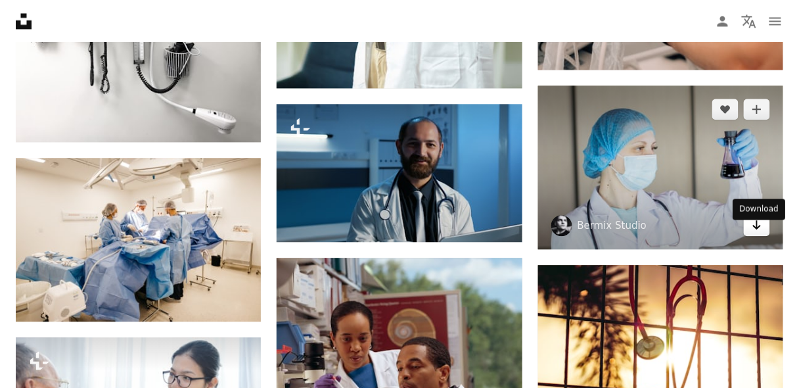
click at [755, 229] on icon "Download" at bounding box center [757, 224] width 9 height 9
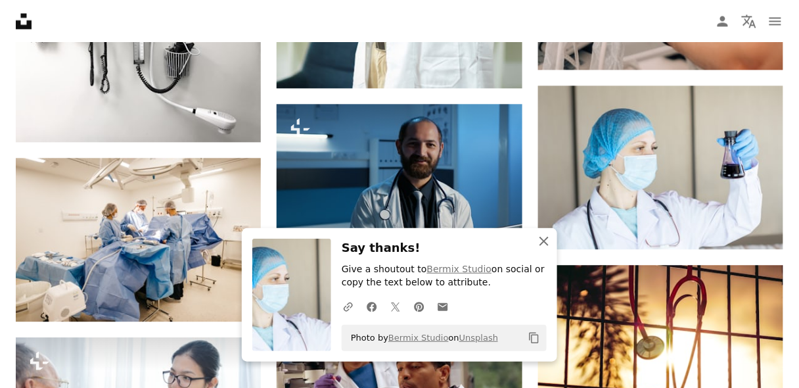
click at [544, 245] on icon "An X shape" at bounding box center [544, 241] width 16 height 16
